Goal: Information Seeking & Learning: Learn about a topic

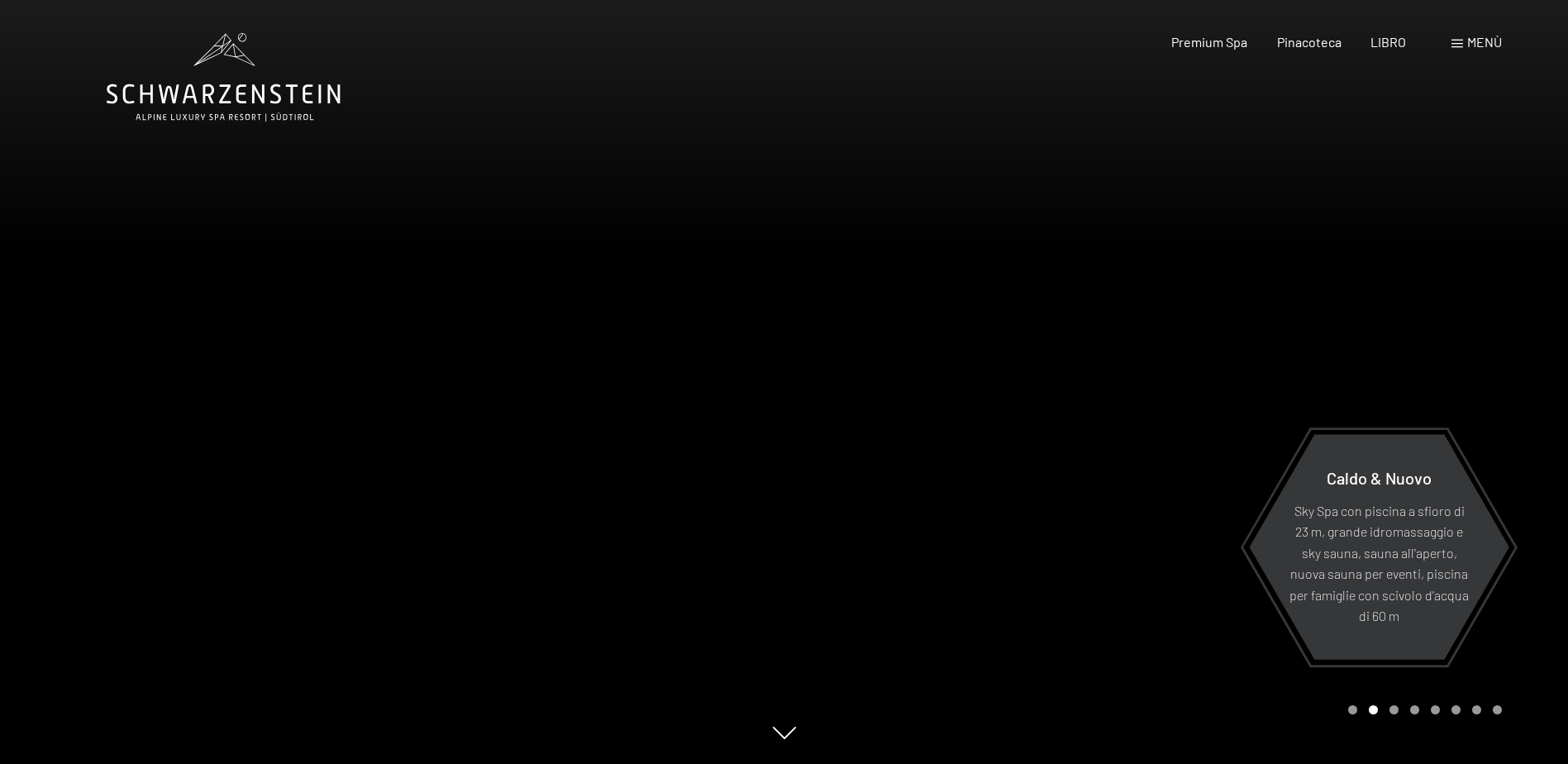
click at [1481, 45] on span "Menù" at bounding box center [1485, 42] width 35 height 16
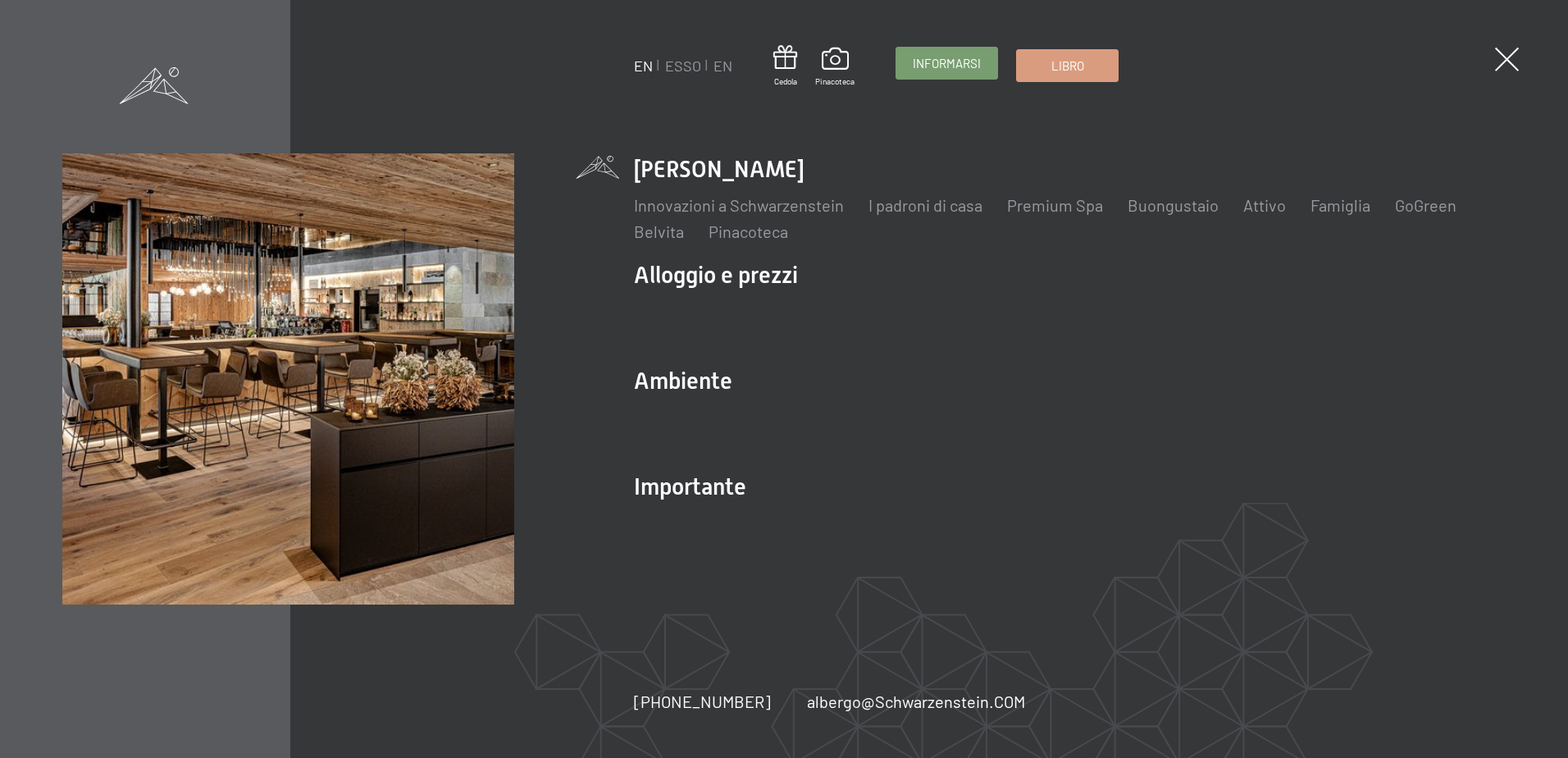
click at [963, 61] on span "Informarsi" at bounding box center [946, 63] width 68 height 17
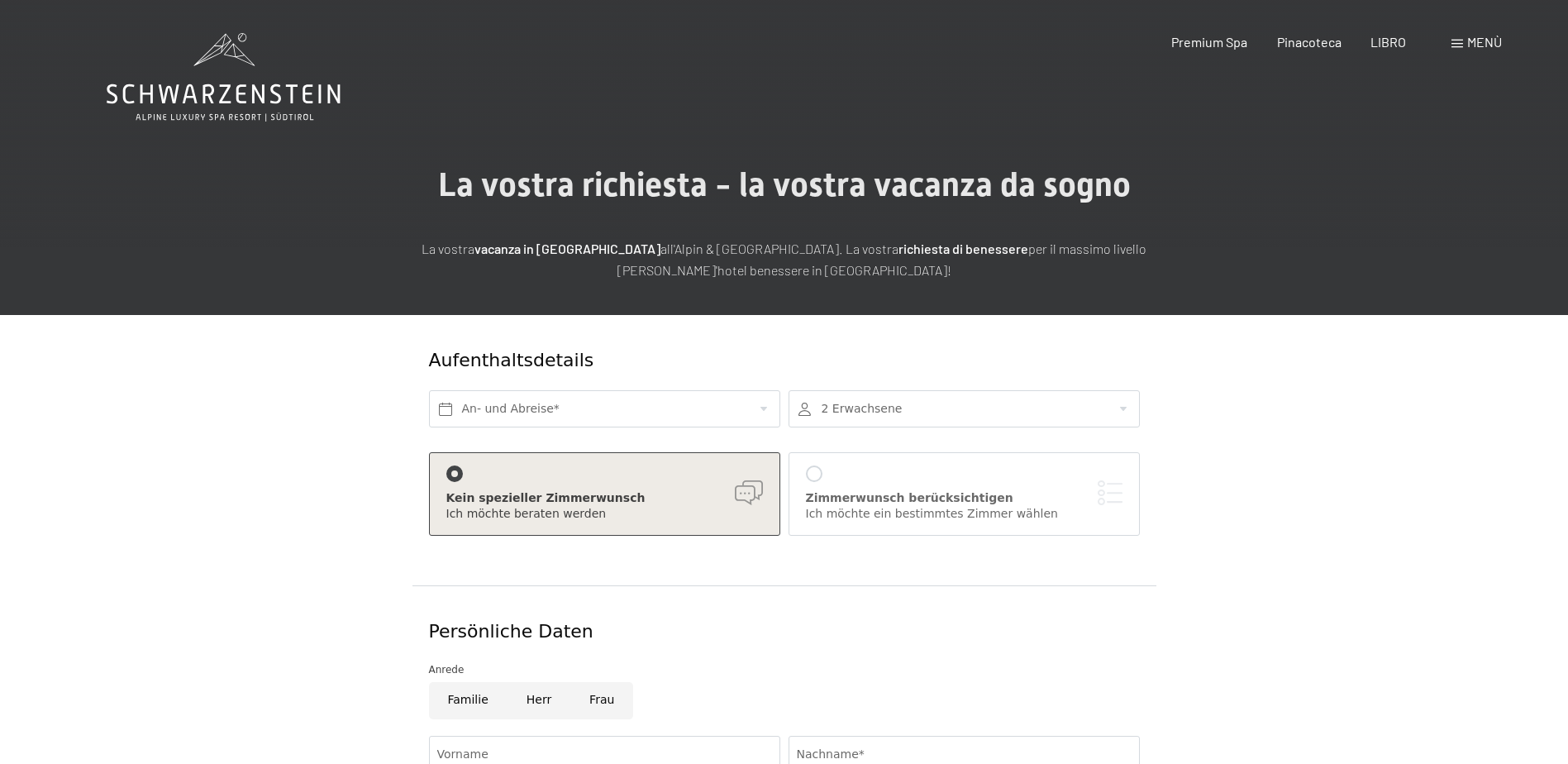
click at [1554, 110] on main "La vostra richiesta - la vostra vacanza da sogno La vostra vacanza in Alto Adig…" at bounding box center [784, 563] width 1568 height 1127
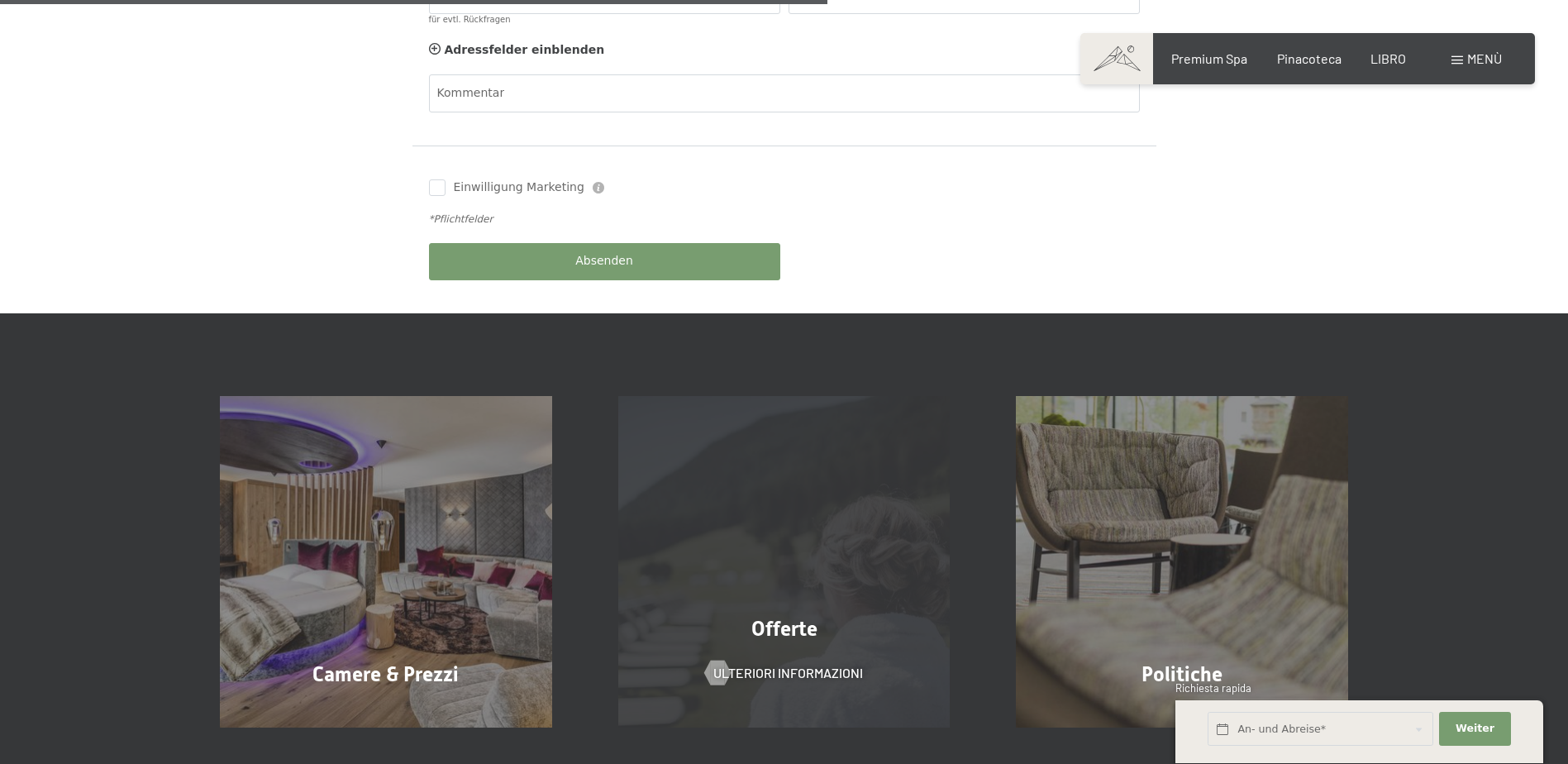
scroll to position [496, 0]
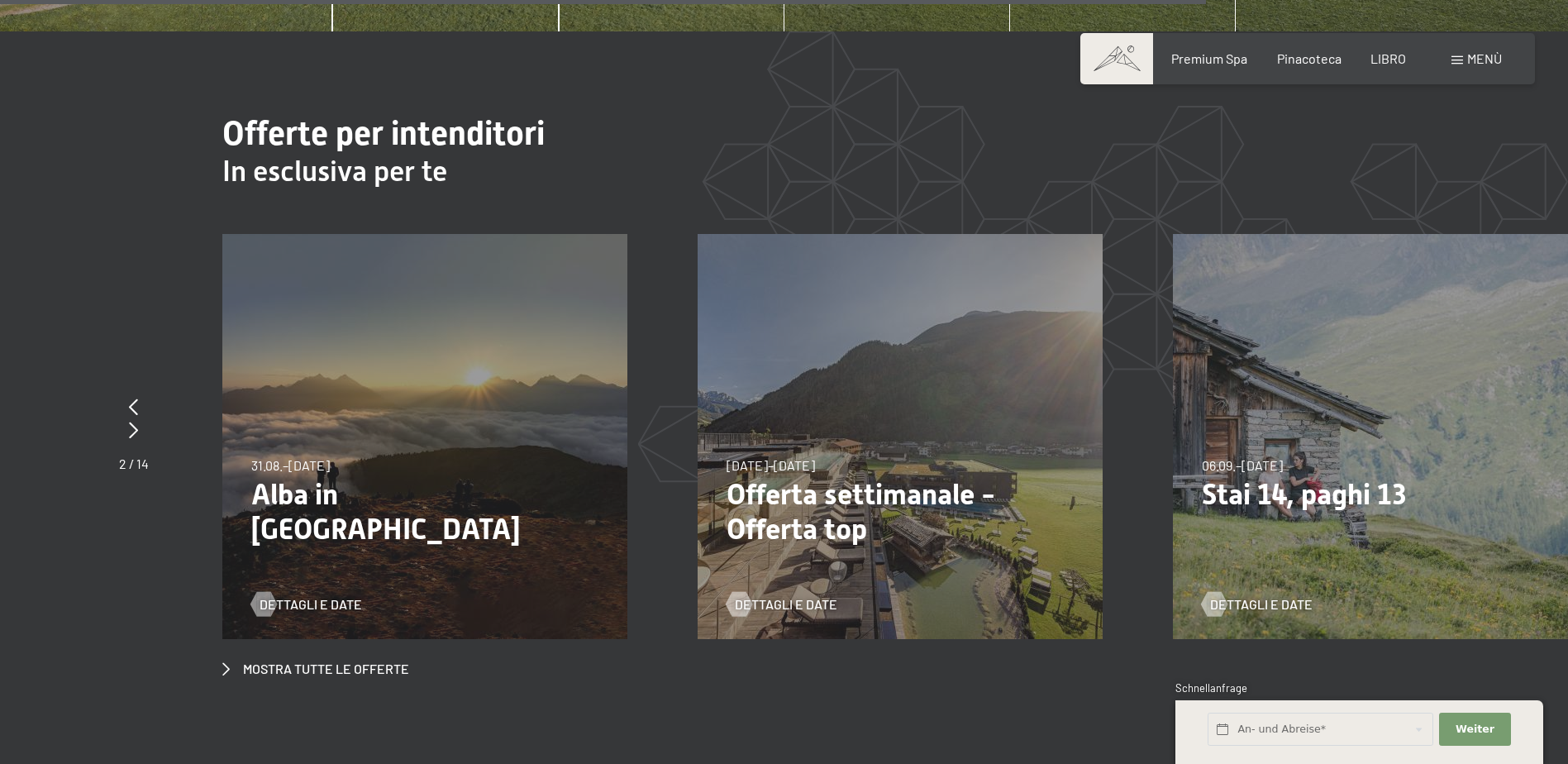
scroll to position [6037, 0]
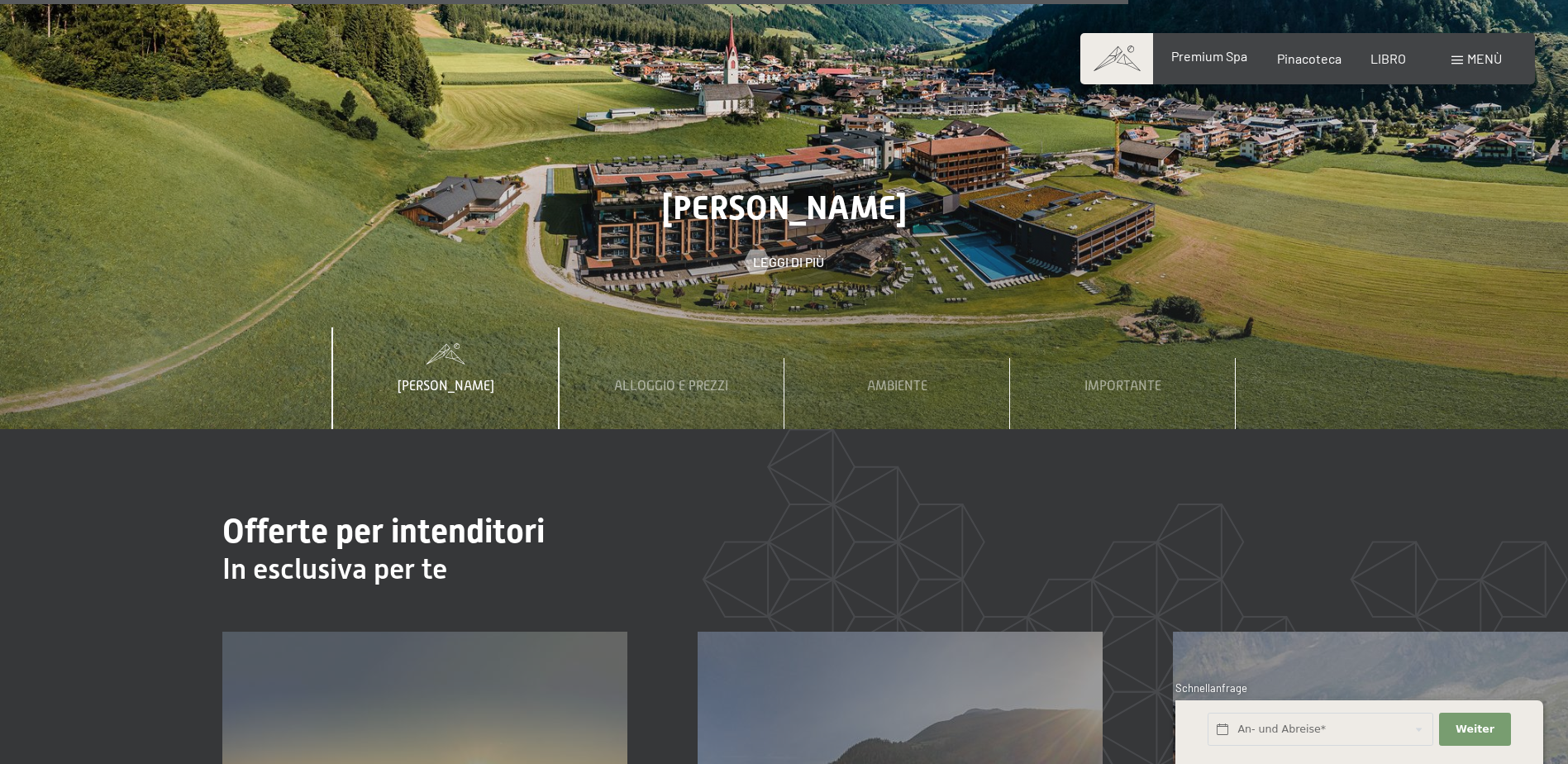
click at [1210, 59] on span "Premium Spa" at bounding box center [1209, 56] width 76 height 16
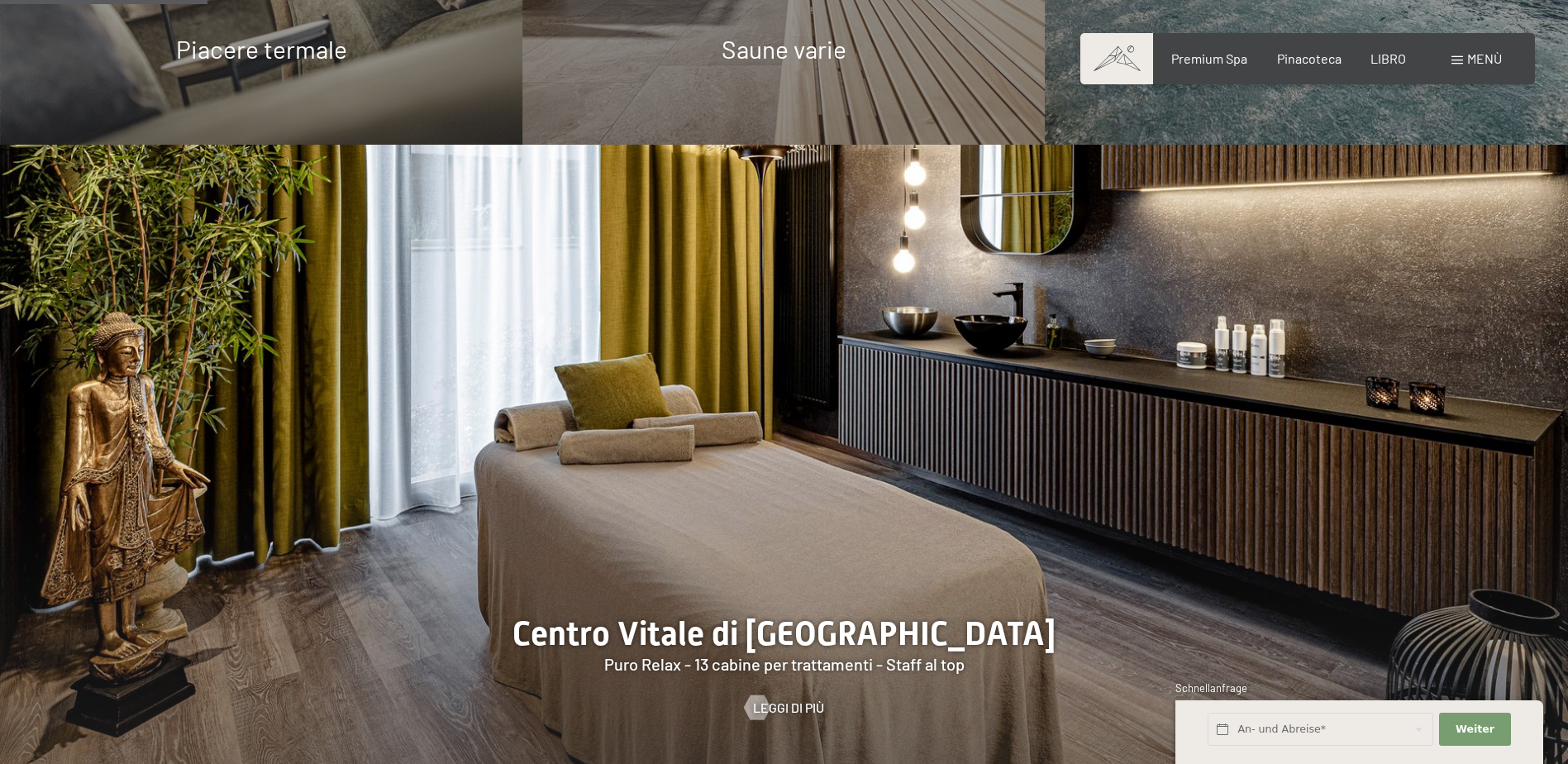
scroll to position [1406, 0]
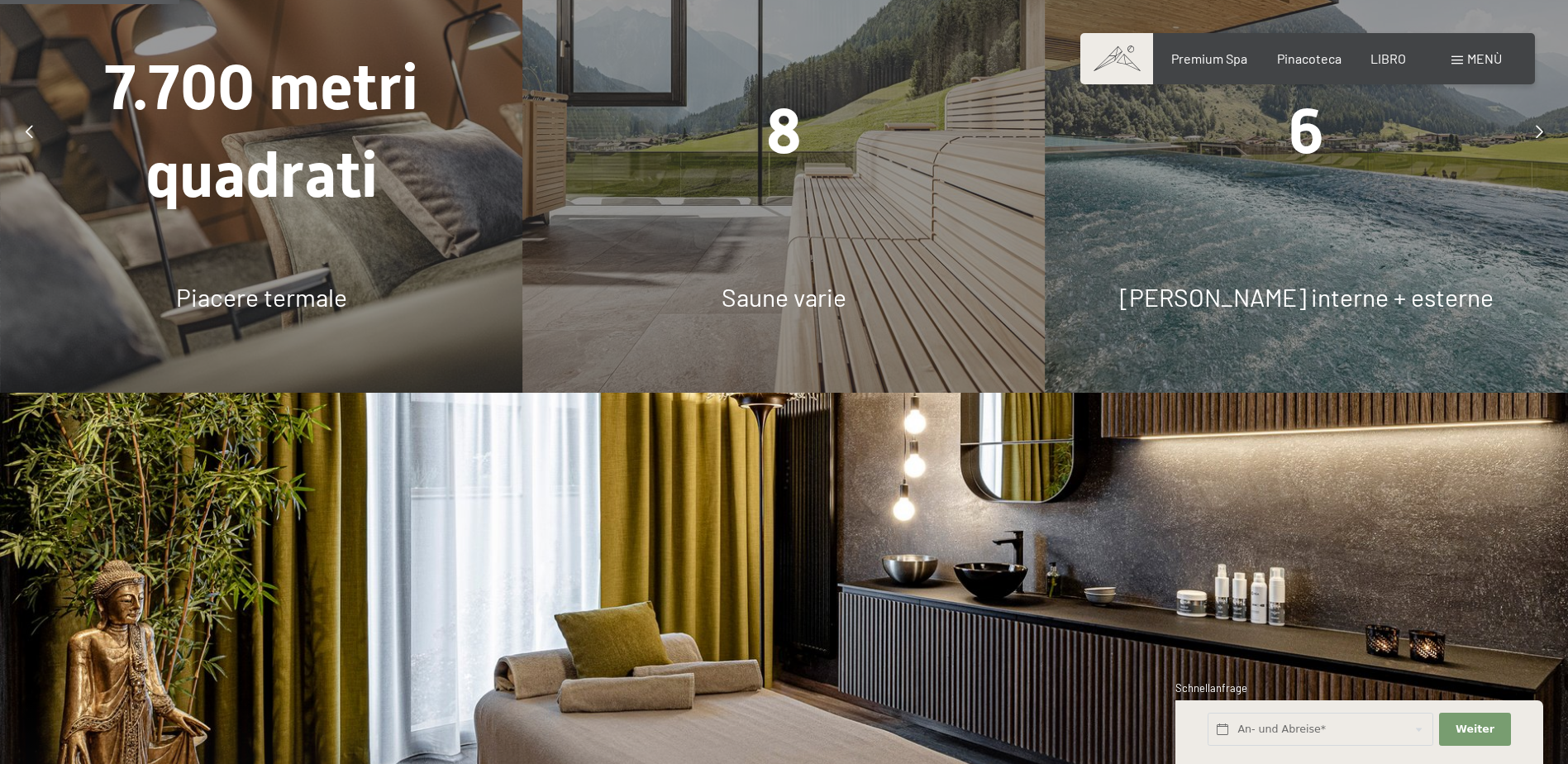
click at [1423, 220] on div "6 [PERSON_NAME] interne + esterne" at bounding box center [1307, 131] width 522 height 523
click at [1329, 285] on span "[PERSON_NAME] interne + esterne" at bounding box center [1307, 296] width 373 height 30
click at [1533, 110] on div at bounding box center [1539, 131] width 41 height 41
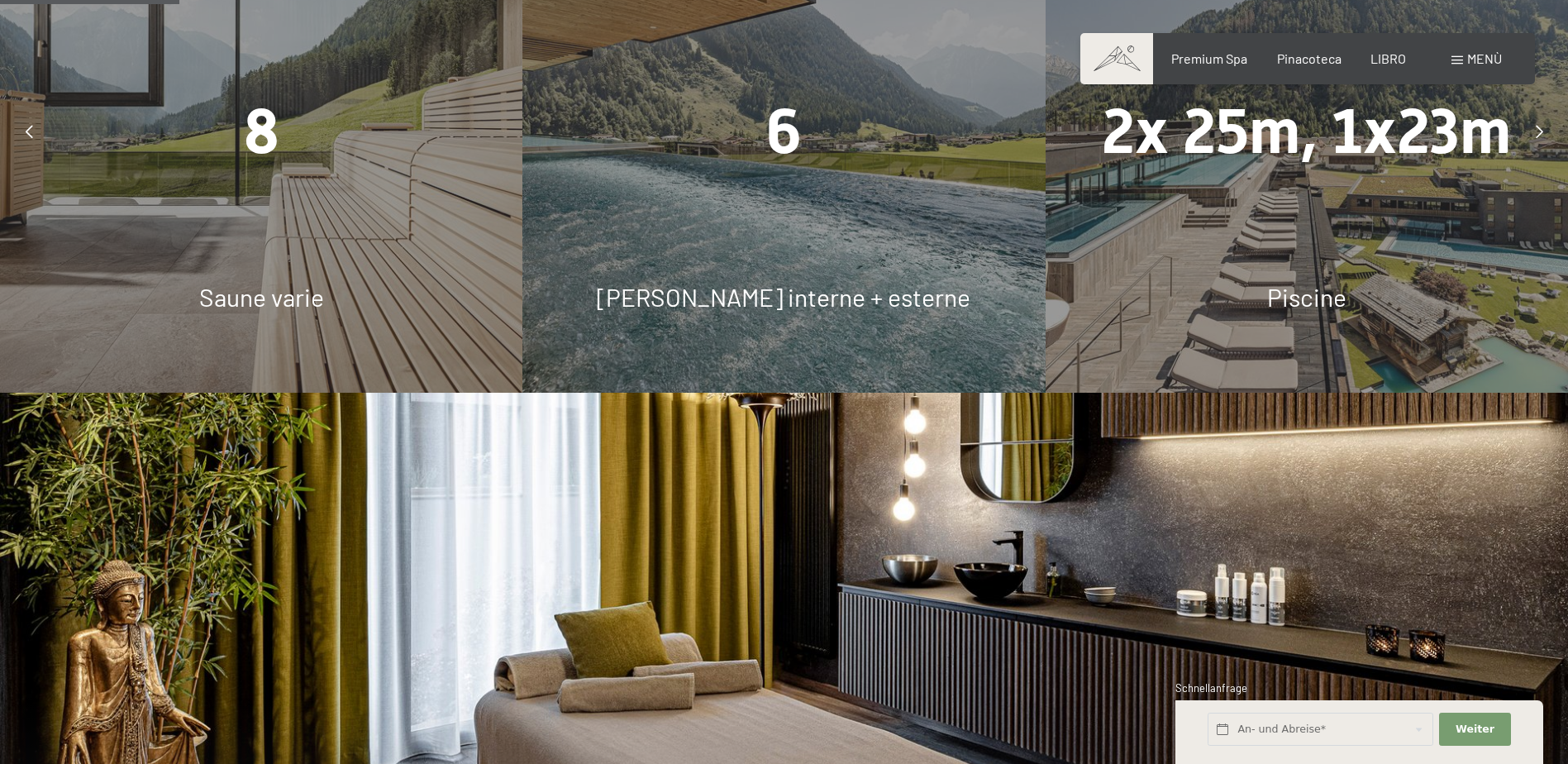
click at [846, 185] on div "6 [PERSON_NAME] interne + esterne" at bounding box center [784, 131] width 522 height 523
click at [1265, 183] on div "2x 25m, 1x23m Piscine" at bounding box center [1307, 131] width 522 height 523
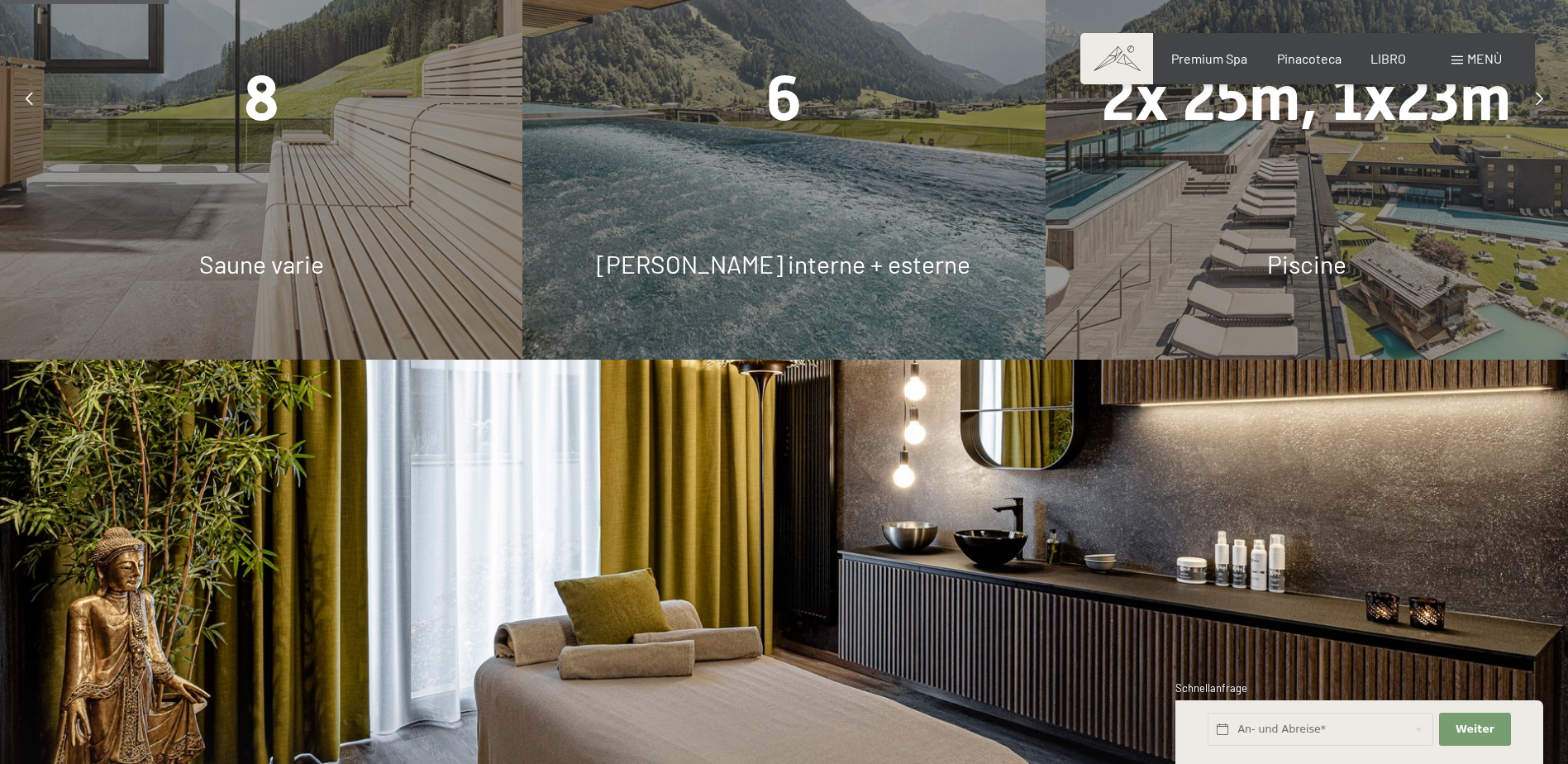
scroll to position [1323, 0]
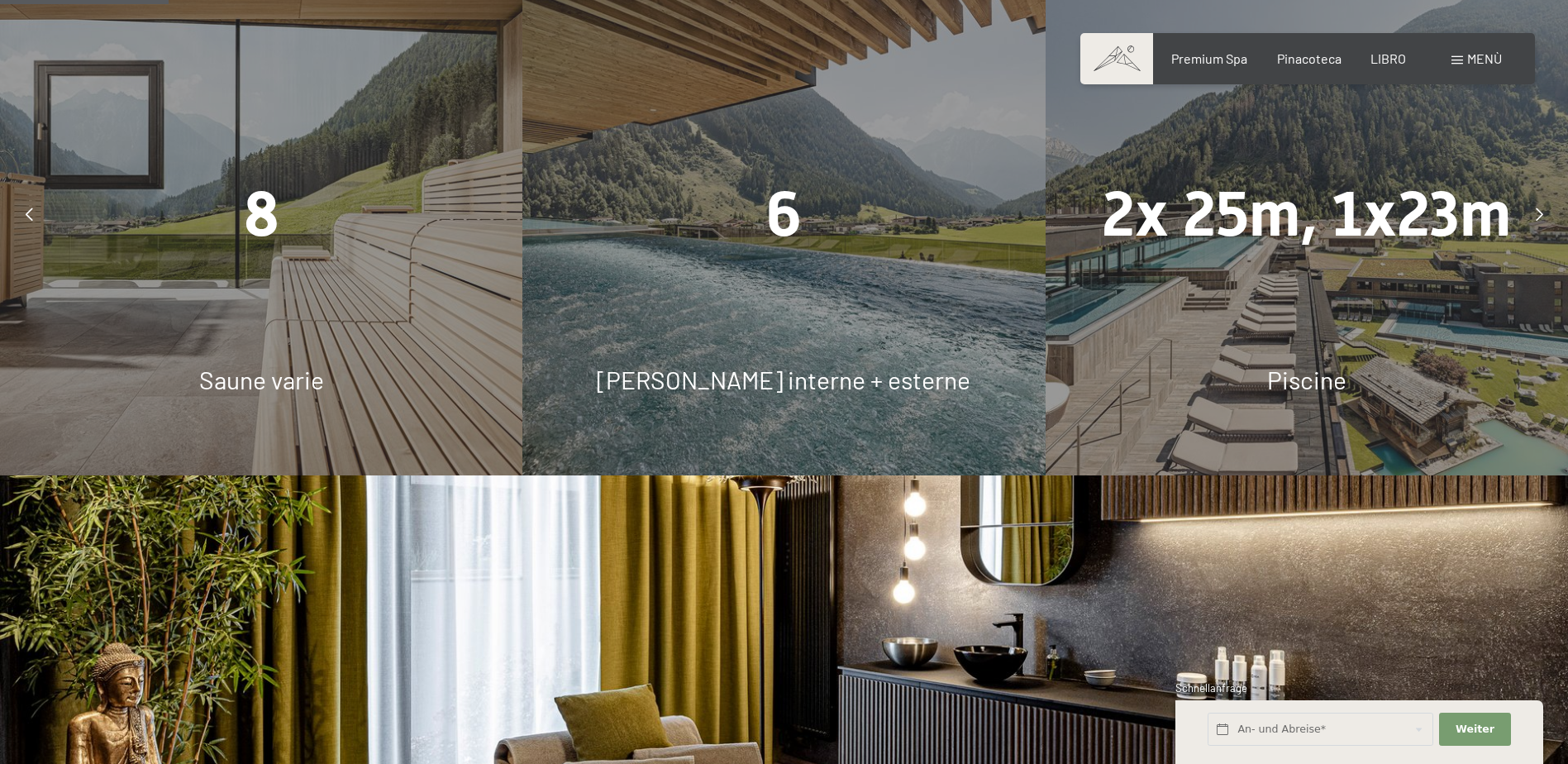
click at [1536, 207] on icon at bounding box center [1539, 214] width 7 height 13
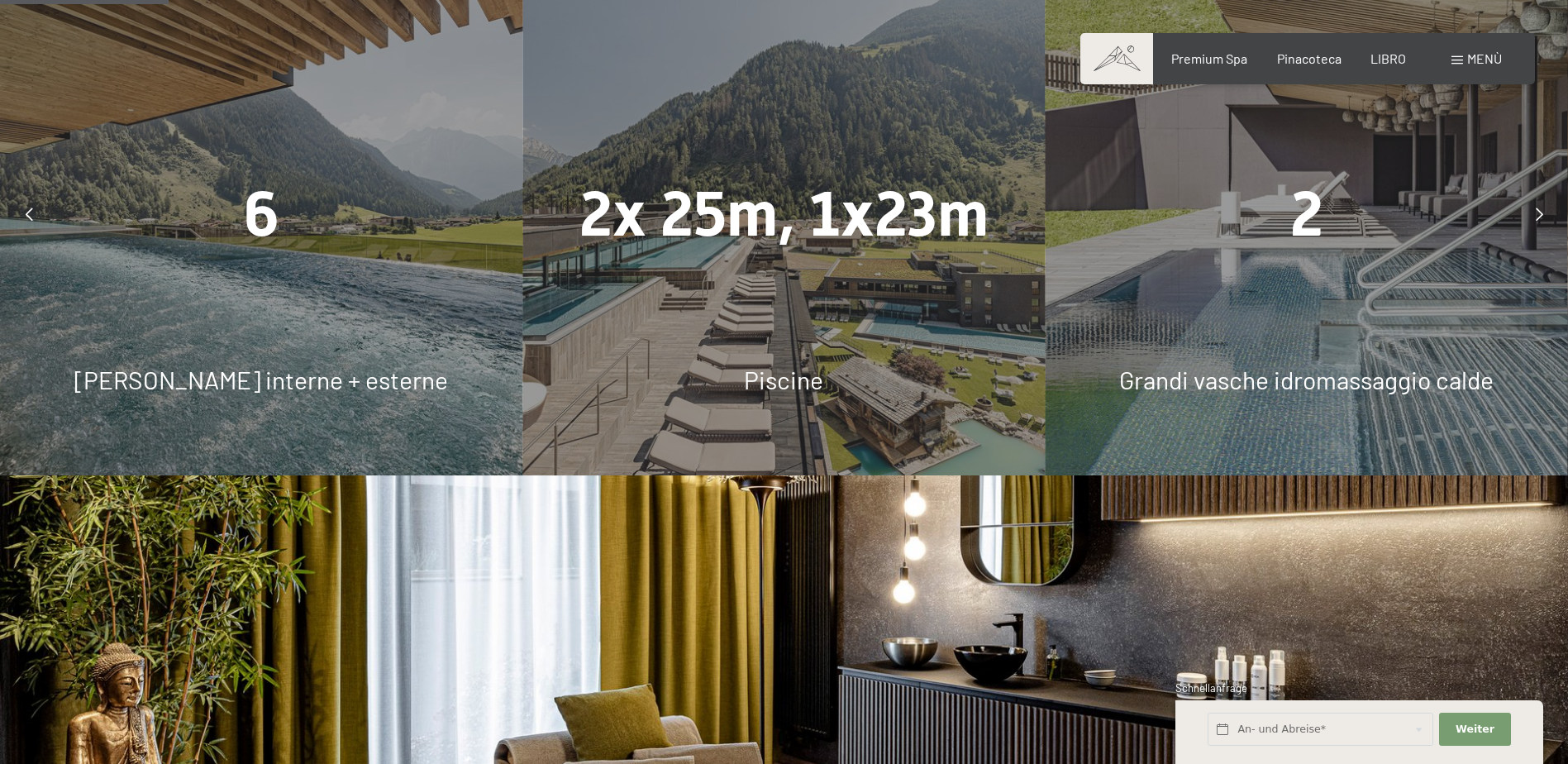
click at [1545, 194] on div at bounding box center [1539, 215] width 41 height 41
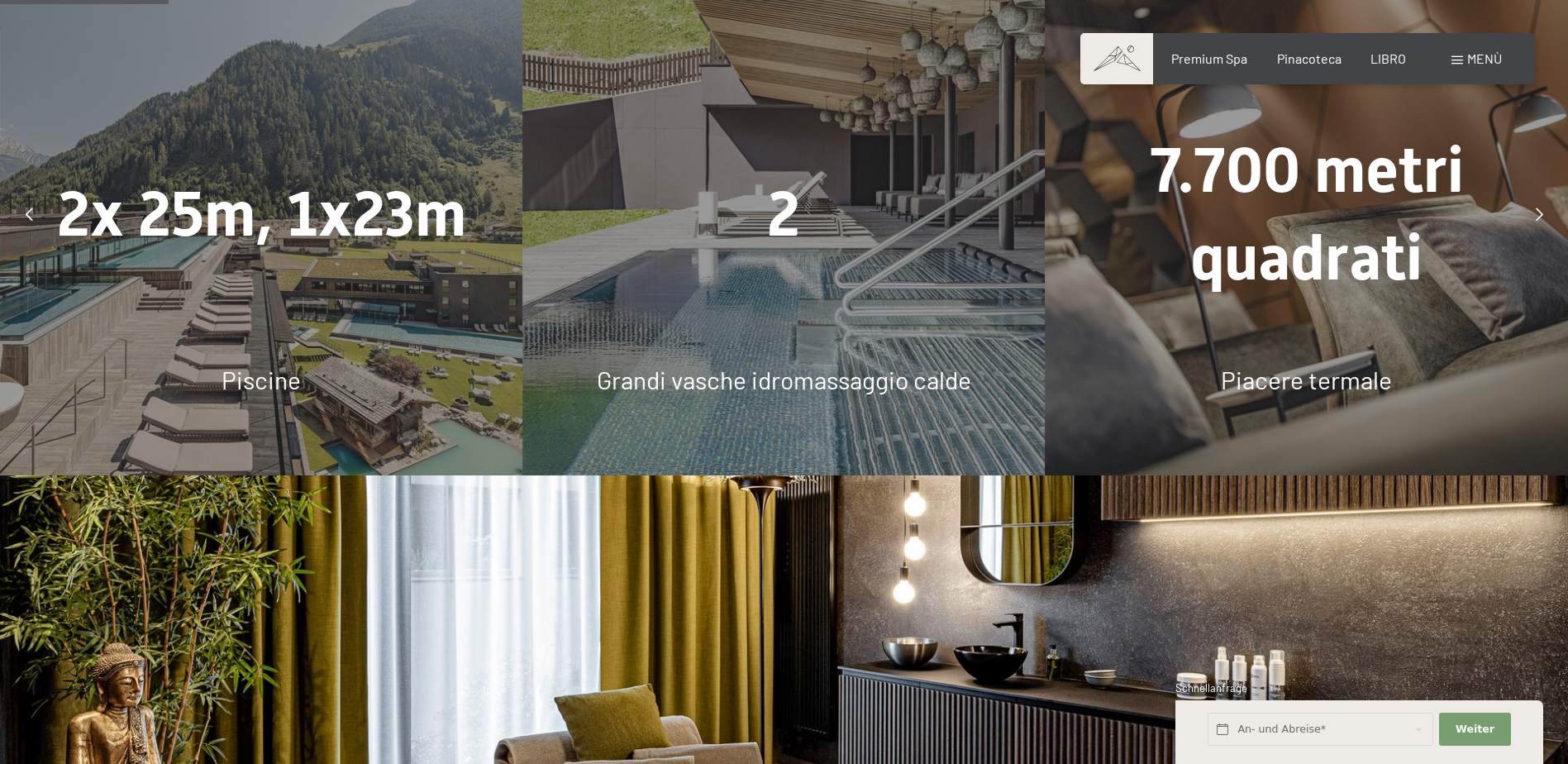
click at [1545, 194] on div at bounding box center [1539, 215] width 41 height 41
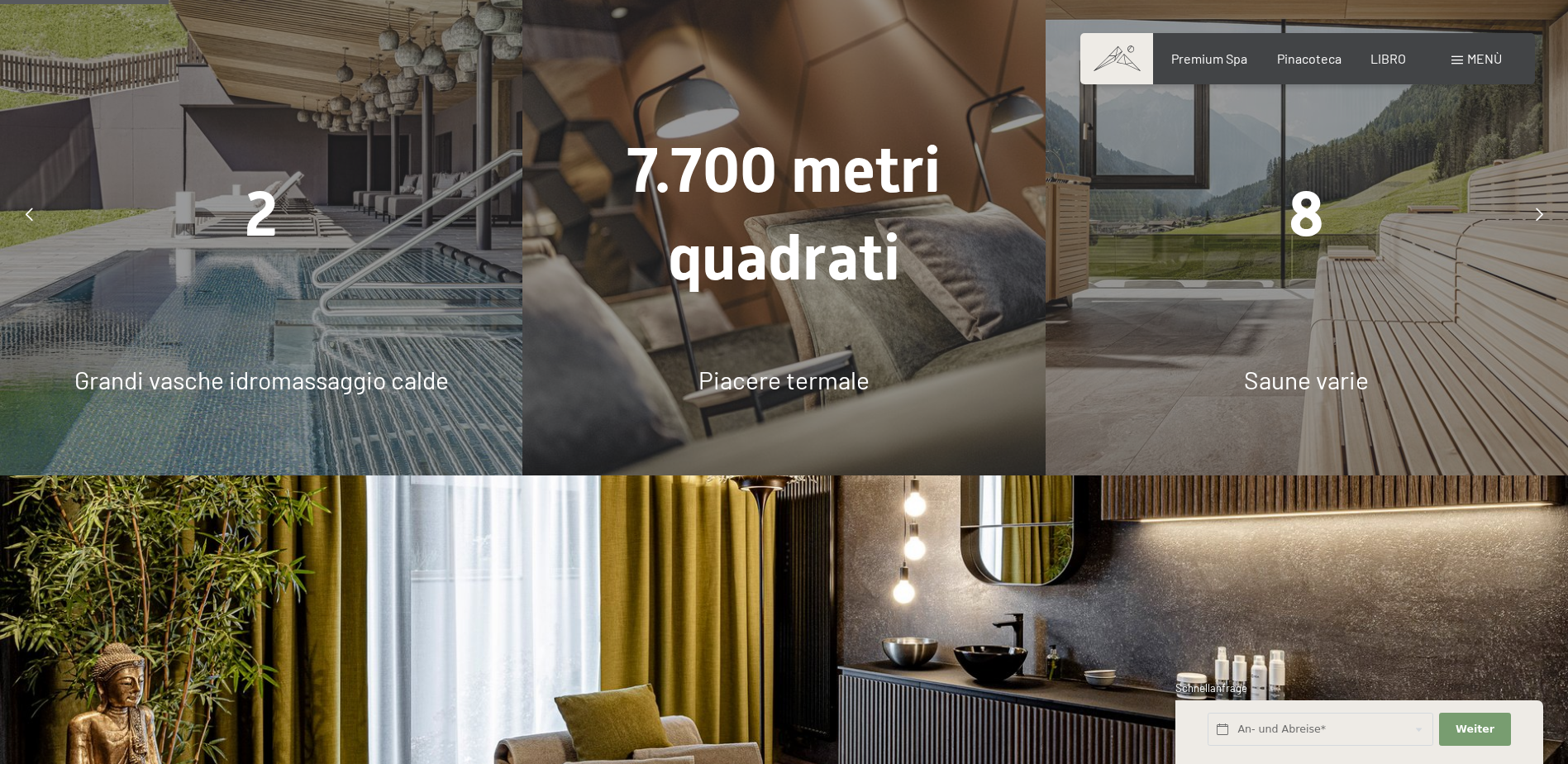
click at [1535, 194] on div at bounding box center [1539, 215] width 41 height 41
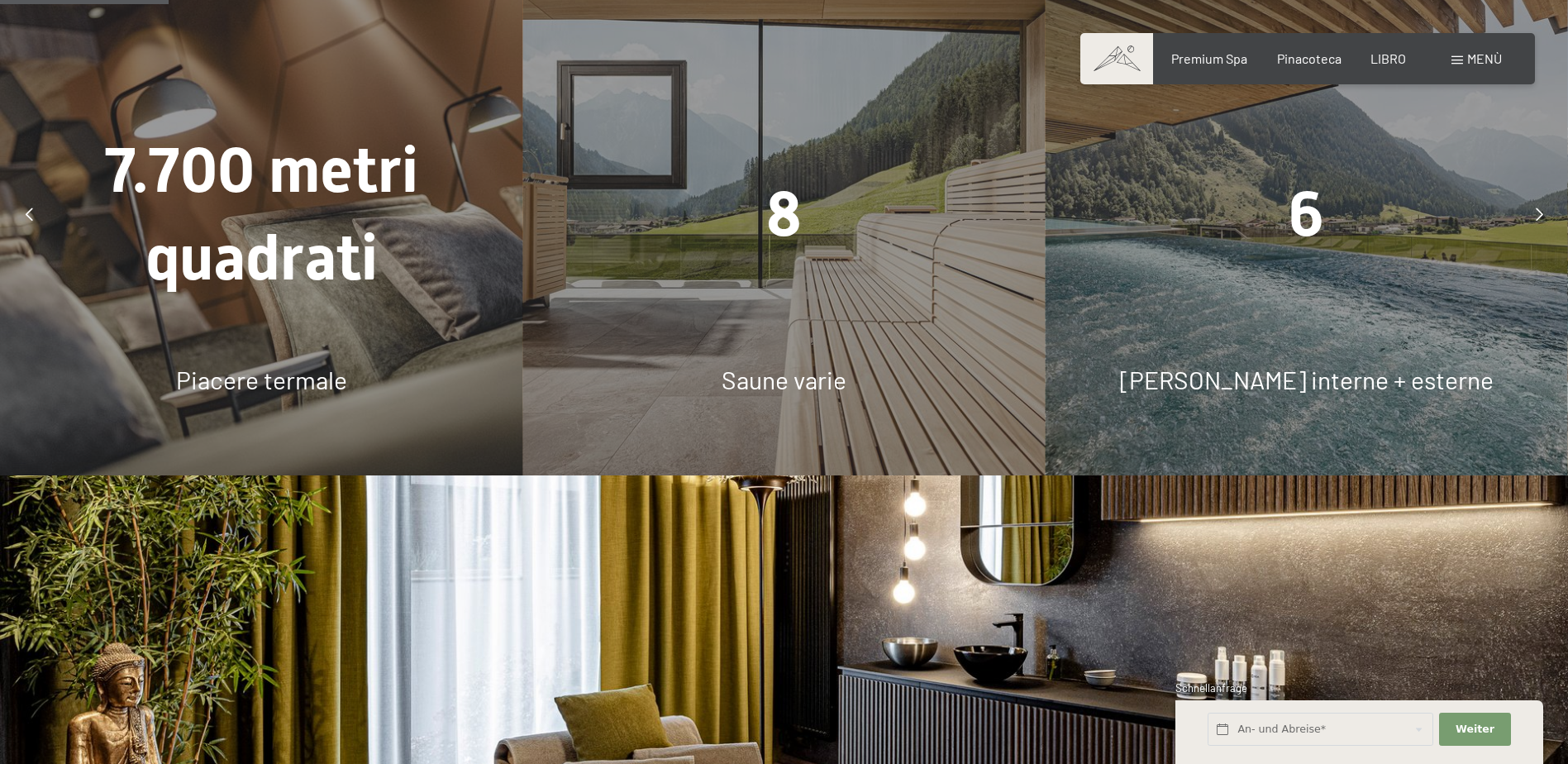
click at [1304, 364] on span "[PERSON_NAME] interne + esterne" at bounding box center [1307, 379] width 373 height 30
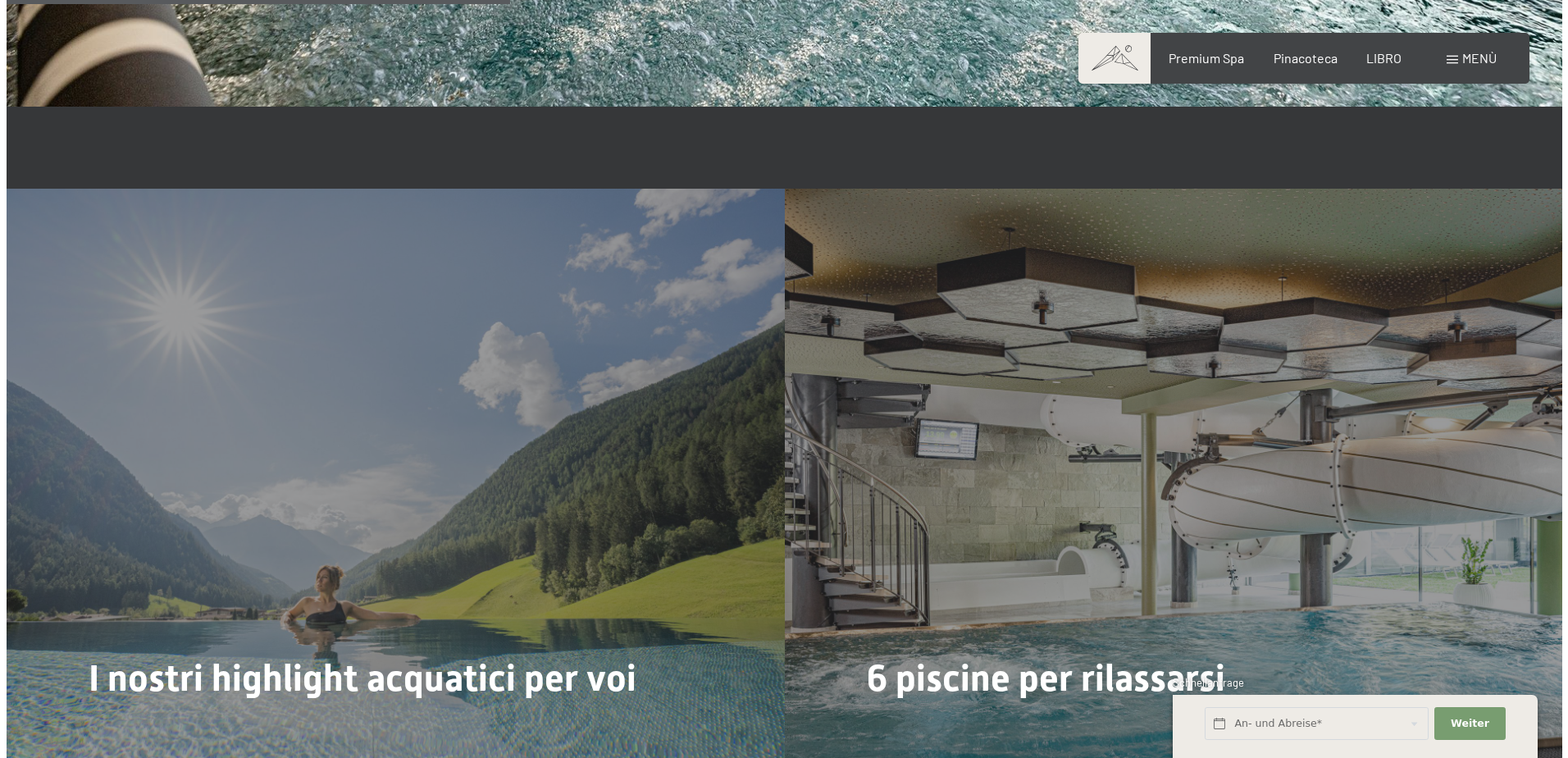
scroll to position [4348, 0]
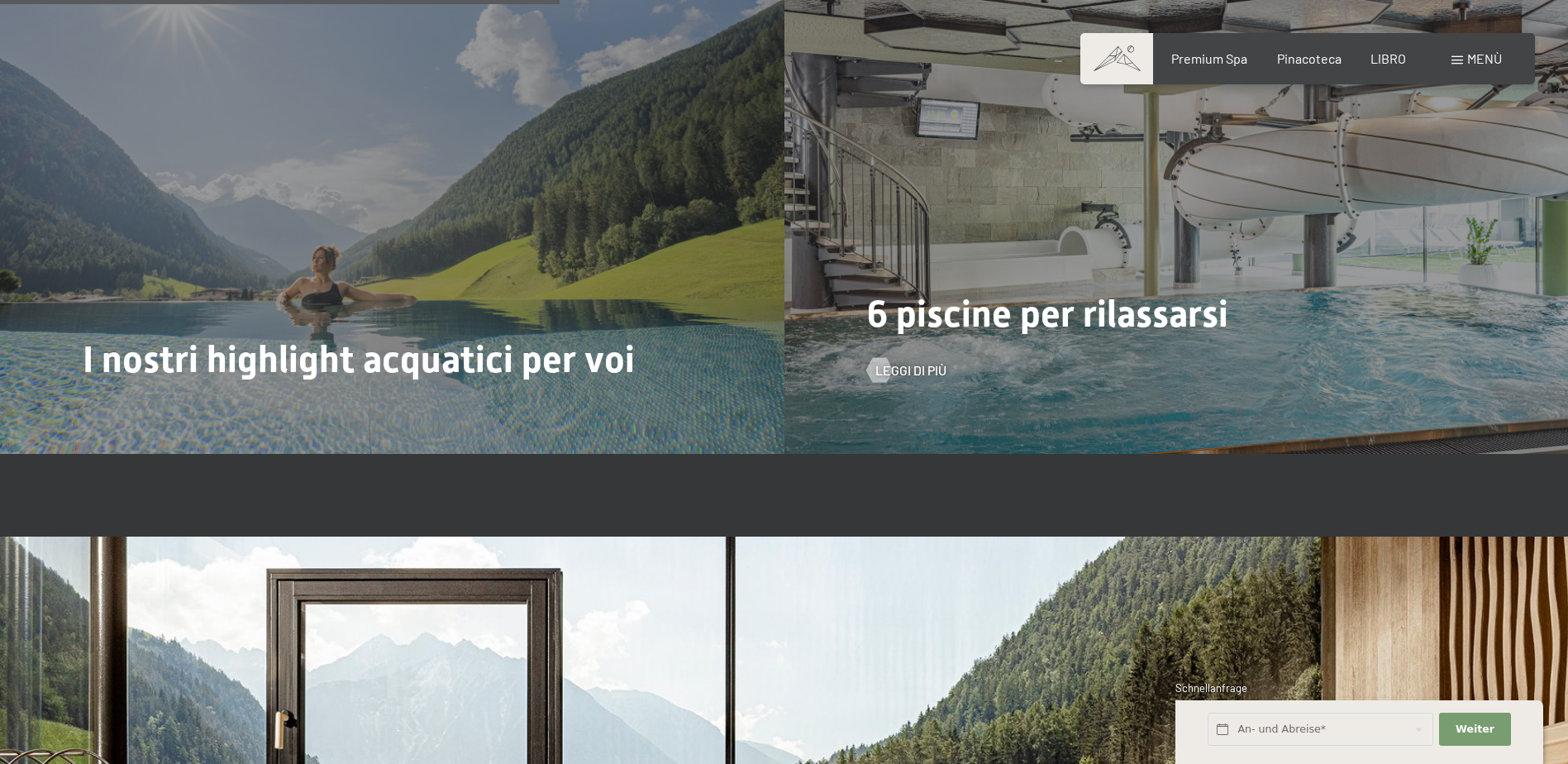
click at [1055, 300] on span "6 piscine per rilassarsi" at bounding box center [1047, 313] width 362 height 44
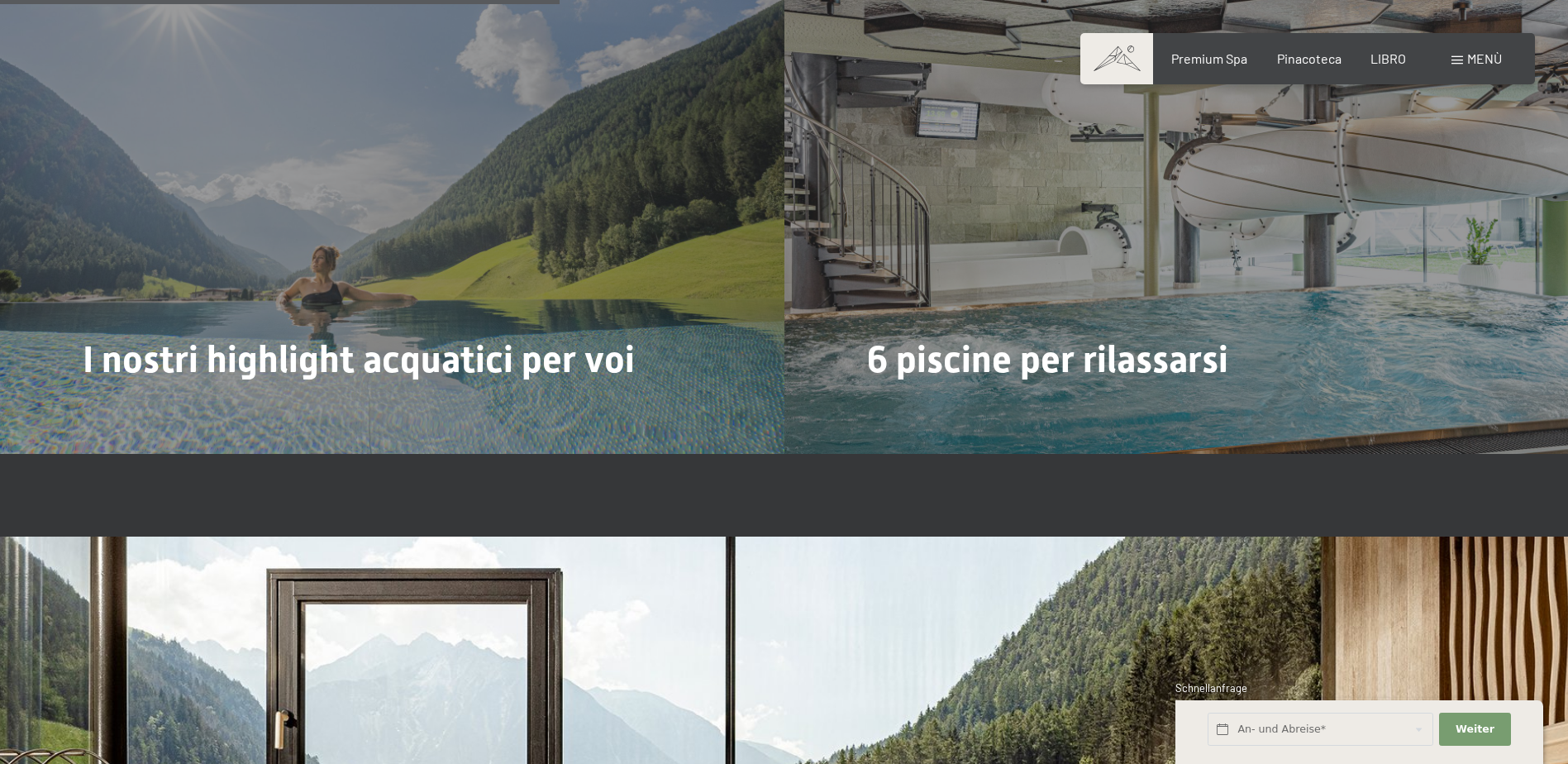
click at [894, 407] on span "Leggi di più" at bounding box center [910, 416] width 71 height 18
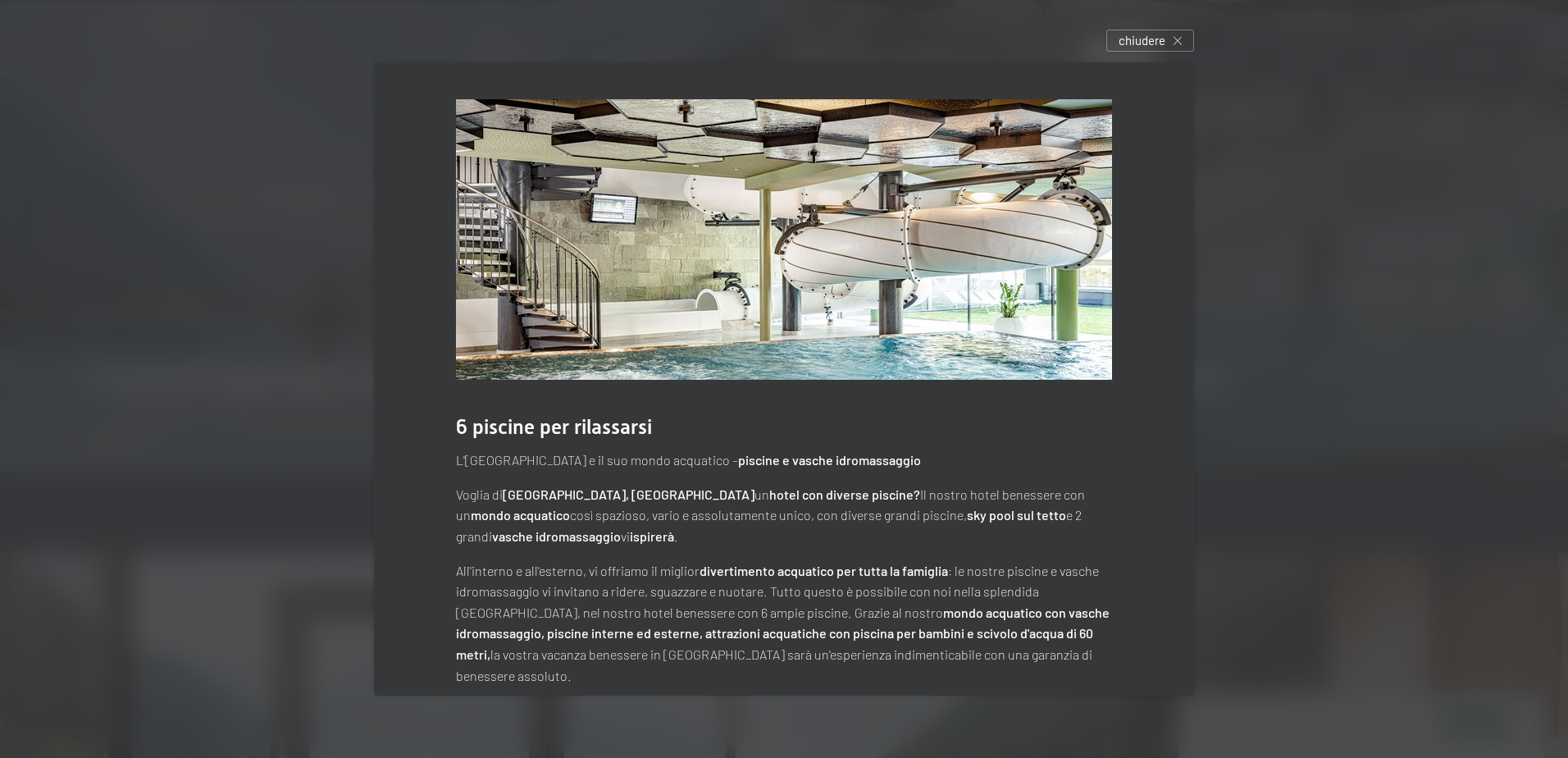
scroll to position [5, 0]
